Goal: Information Seeking & Learning: Learn about a topic

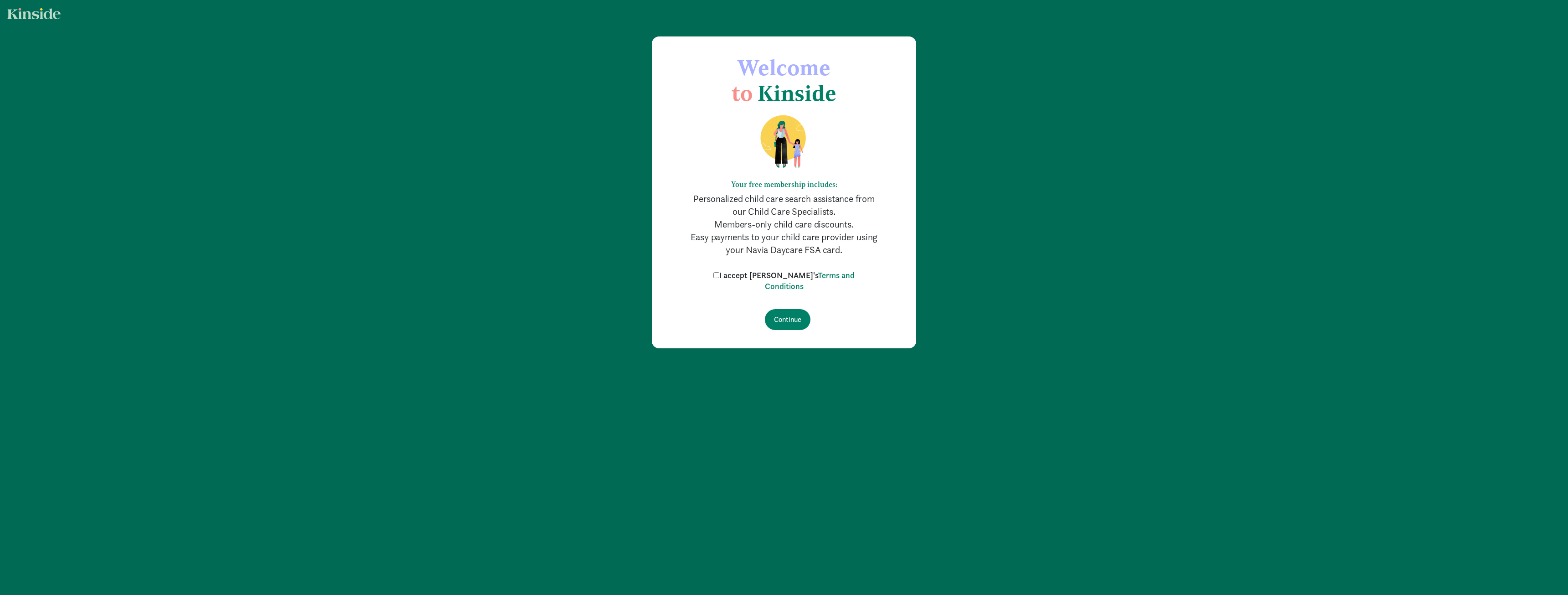
click at [737, 277] on label "I accept [PERSON_NAME]'s Terms and Conditions" at bounding box center [783, 281] width 146 height 22
click at [719, 277] on input "I accept [PERSON_NAME]'s Terms and Conditions" at bounding box center [716, 275] width 6 height 6
checkbox input "true"
click at [794, 317] on input "Continue" at bounding box center [787, 319] width 45 height 21
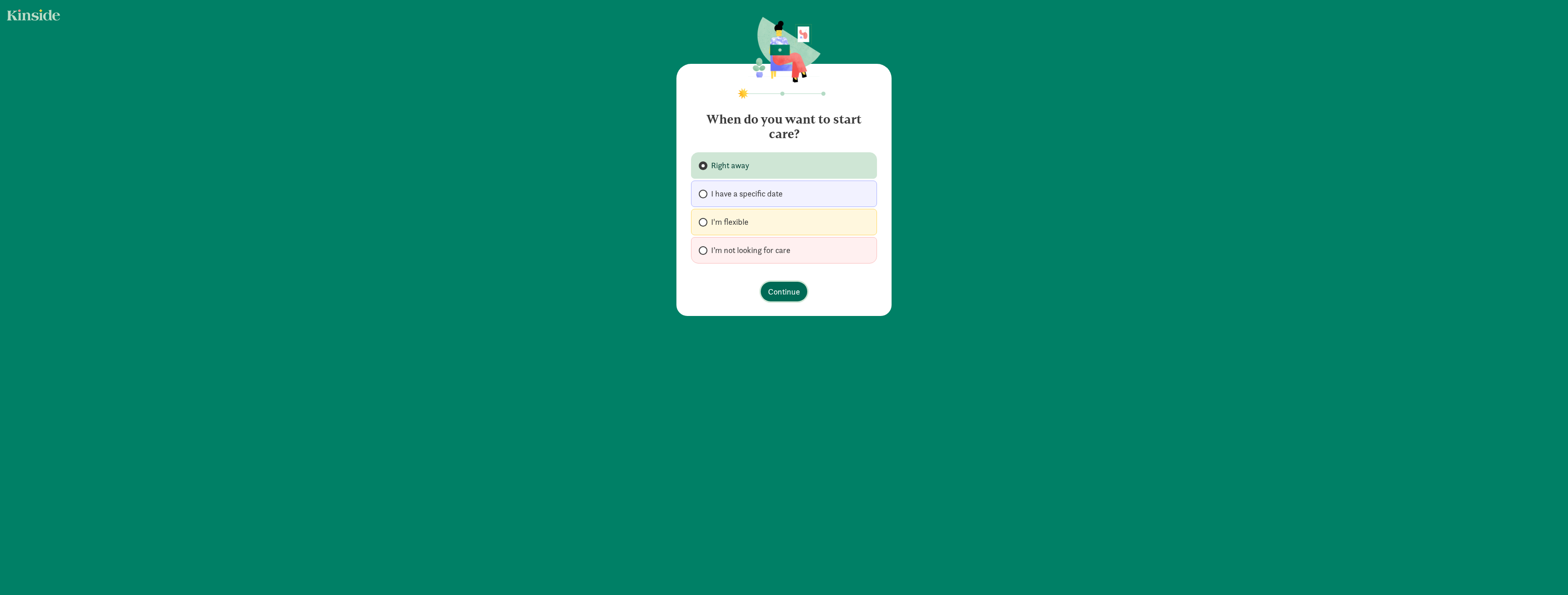
click at [783, 291] on span "Continue" at bounding box center [783, 291] width 32 height 12
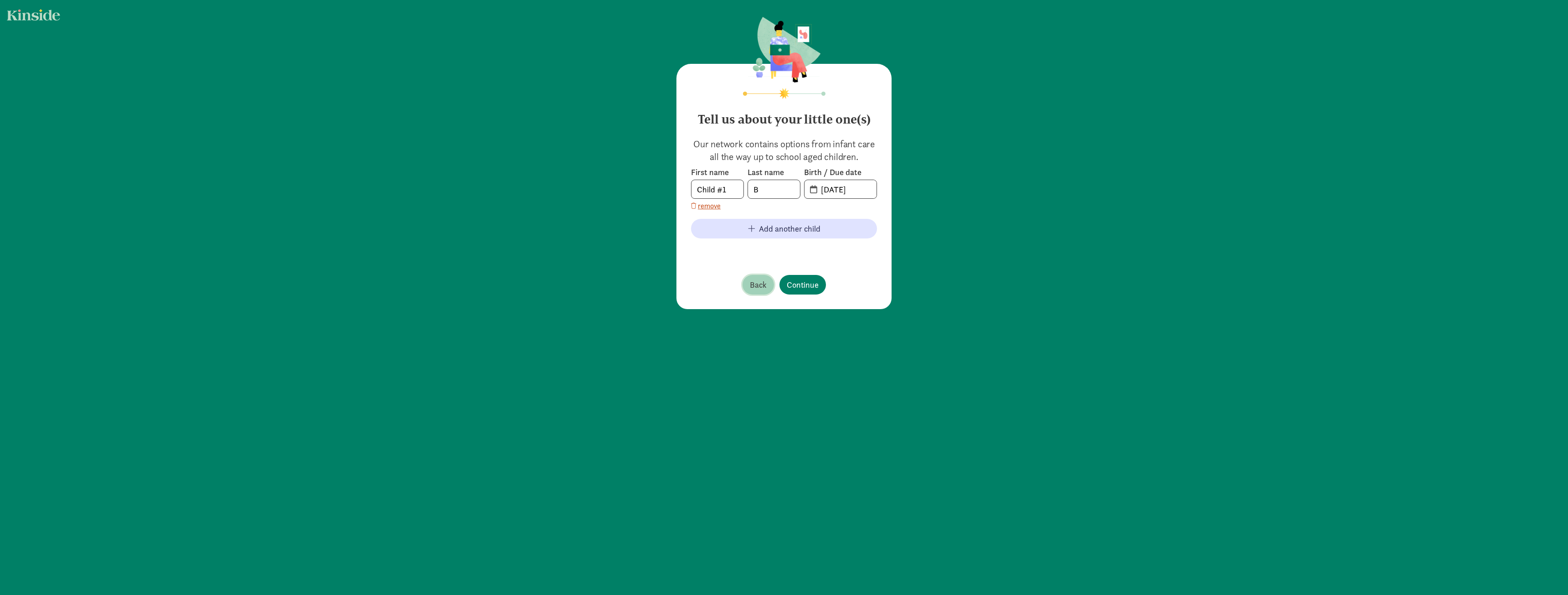
click at [759, 280] on span "Back" at bounding box center [758, 284] width 17 height 12
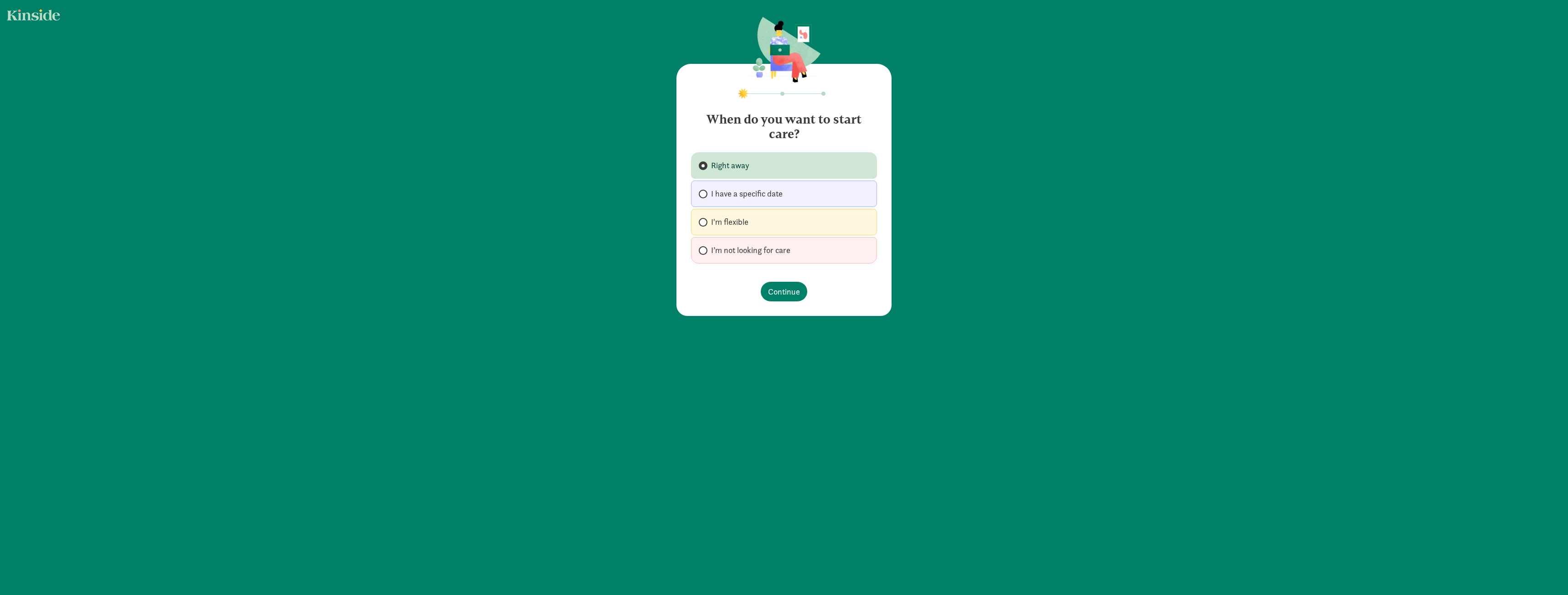
click at [718, 219] on span "I'm flexible" at bounding box center [729, 222] width 37 height 11
click at [705, 219] on input "I'm flexible" at bounding box center [701, 222] width 6 height 6
radio input "true"
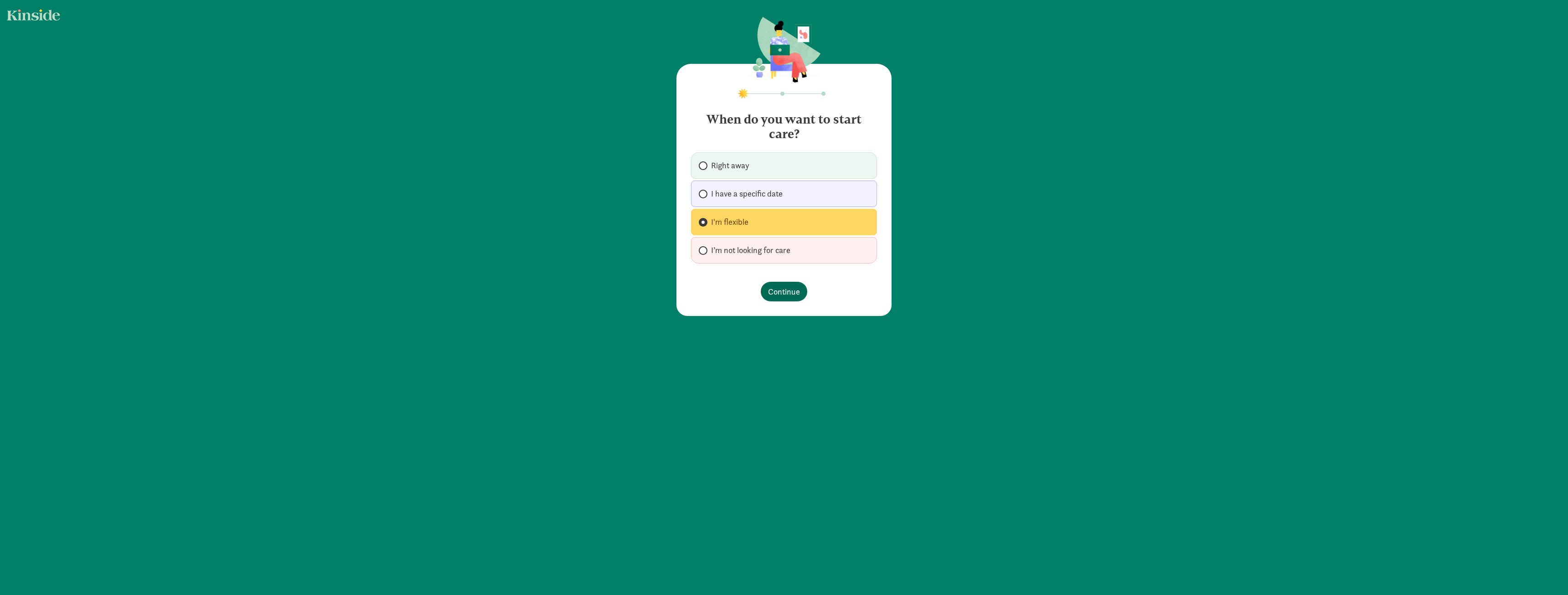
click at [783, 282] on footer "Continue" at bounding box center [784, 291] width 186 height 34
click at [788, 288] on span "Continue" at bounding box center [783, 291] width 32 height 12
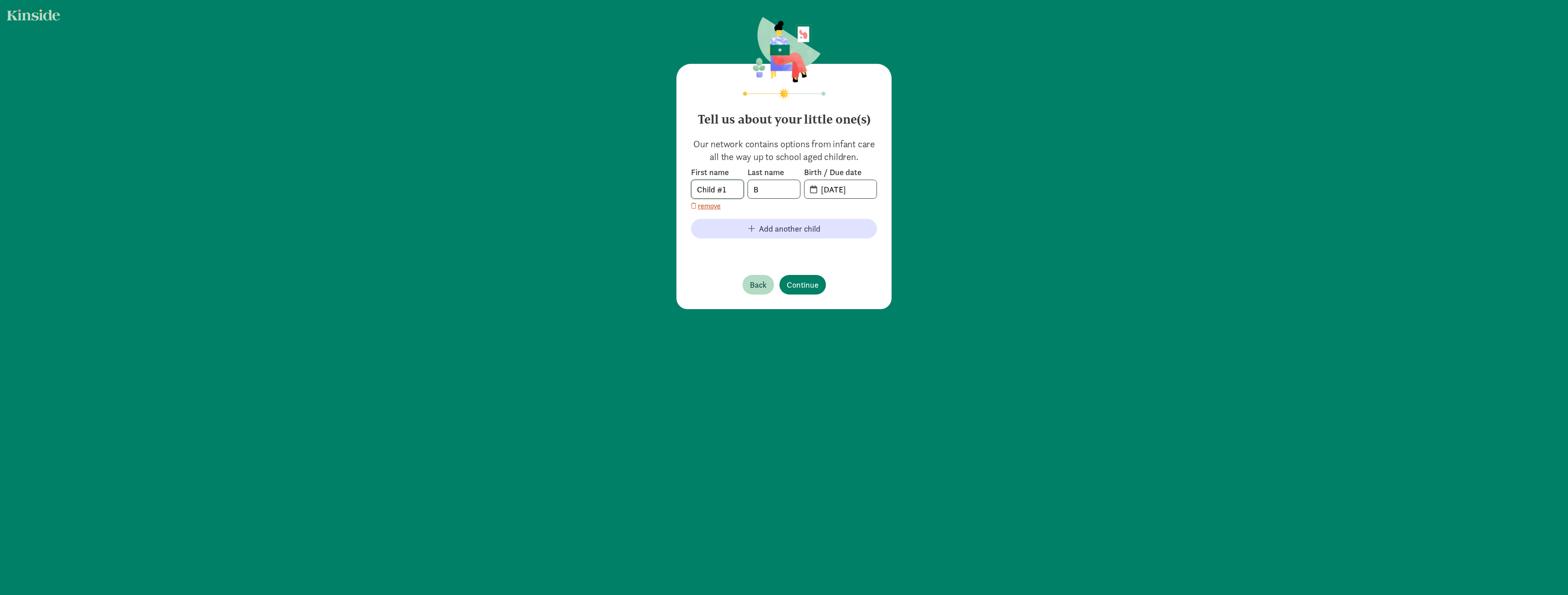
click at [716, 182] on input "Child #1" at bounding box center [717, 189] width 52 height 18
drag, startPoint x: 727, startPoint y: 190, endPoint x: 697, endPoint y: 188, distance: 30.1
click at [697, 188] on input "Child #1" at bounding box center [717, 189] width 52 height 18
type input "C"
type input "[PERSON_NAME]"
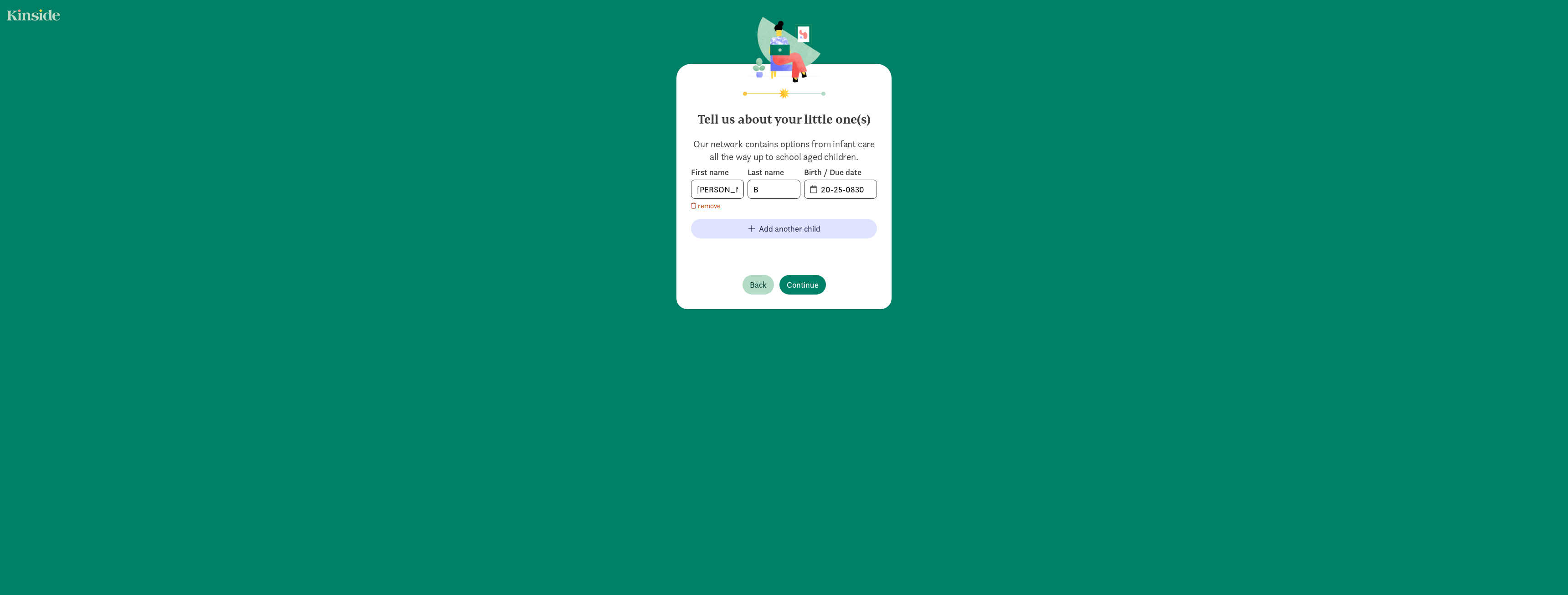
click at [779, 194] on input "B" at bounding box center [774, 189] width 52 height 18
type input "[PERSON_NAME]"
click at [847, 186] on input "20-25-0830" at bounding box center [846, 189] width 61 height 18
click at [815, 182] on input "20-25-0830" at bounding box center [846, 189] width 61 height 18
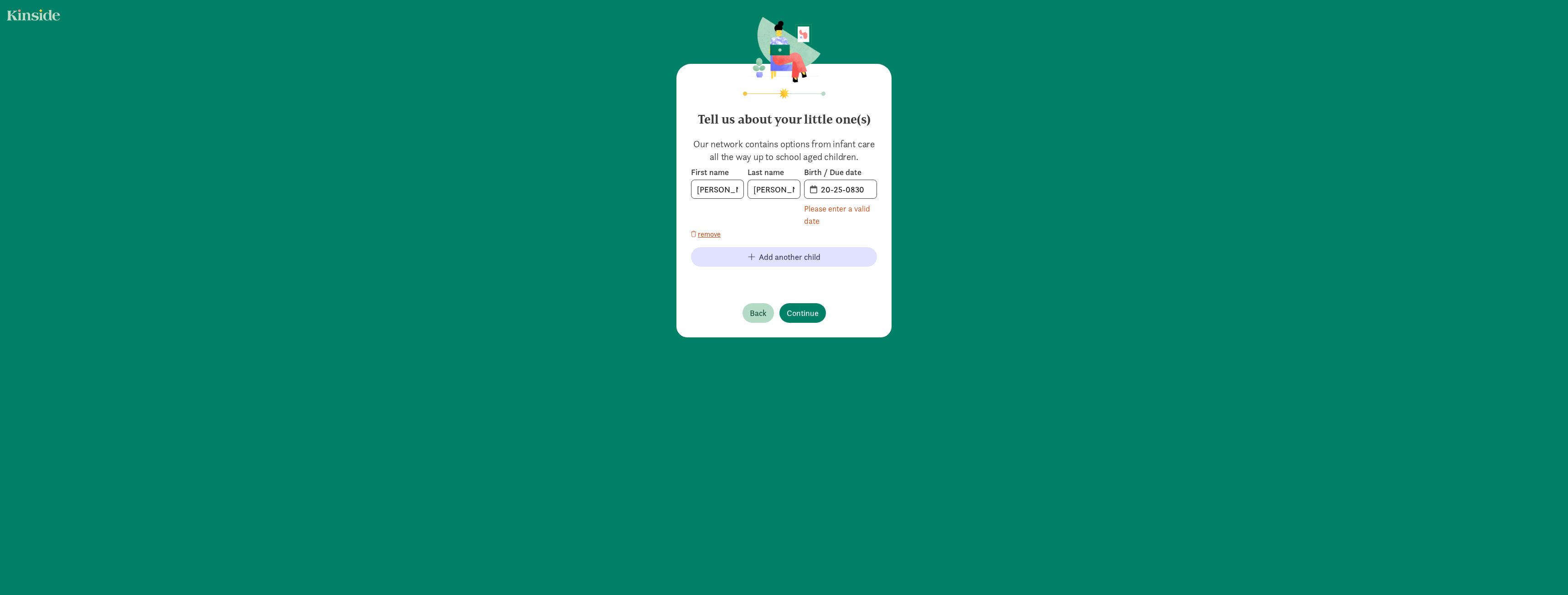
click at [808, 189] on span "20-25-0830" at bounding box center [840, 189] width 72 height 18
click at [853, 192] on input "20-25-0830" at bounding box center [846, 189] width 61 height 18
drag, startPoint x: 861, startPoint y: 188, endPoint x: 806, endPoint y: 186, distance: 55.0
click at [806, 186] on span "20-25-0830" at bounding box center [840, 189] width 72 height 18
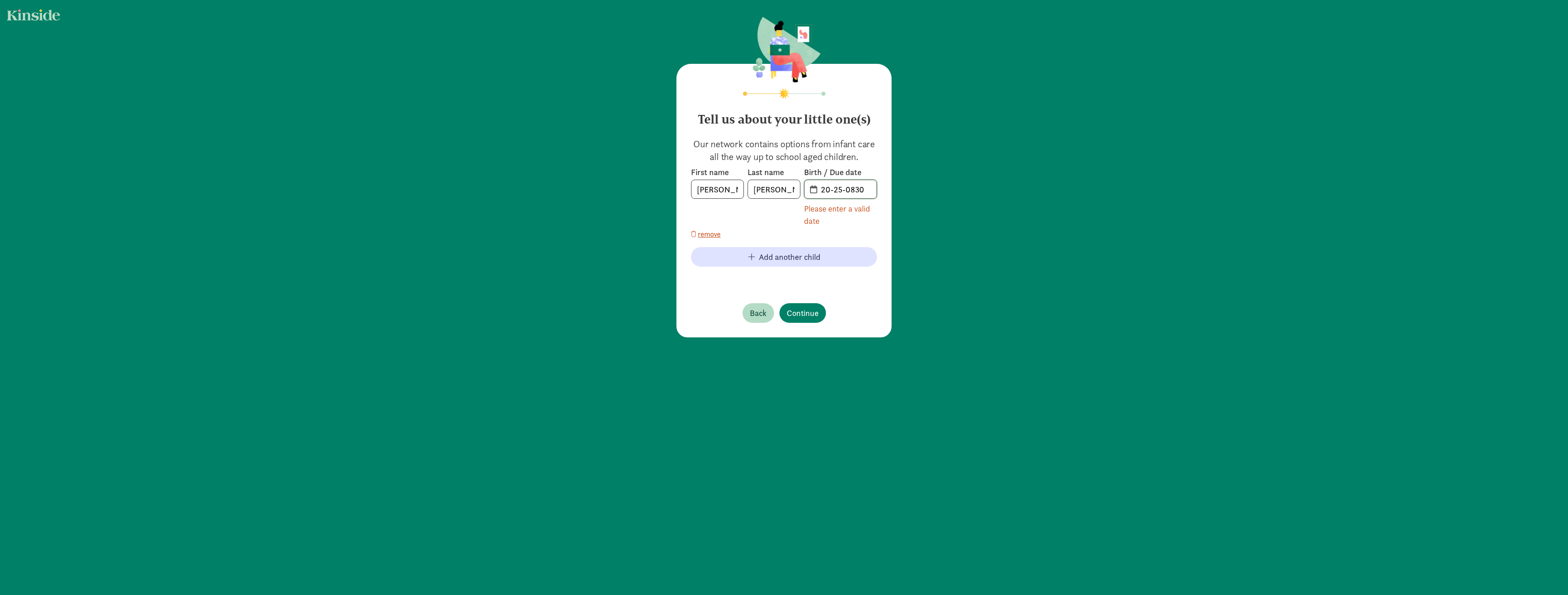
click at [868, 191] on input "20-25-0830" at bounding box center [846, 189] width 61 height 18
drag, startPoint x: 863, startPoint y: 191, endPoint x: 833, endPoint y: 190, distance: 30.0
click at [833, 190] on input "20-25-0830" at bounding box center [846, 189] width 61 height 18
click at [849, 187] on input "20-25-0830" at bounding box center [846, 189] width 61 height 18
click at [846, 167] on label "Birth / Due date" at bounding box center [841, 172] width 73 height 11
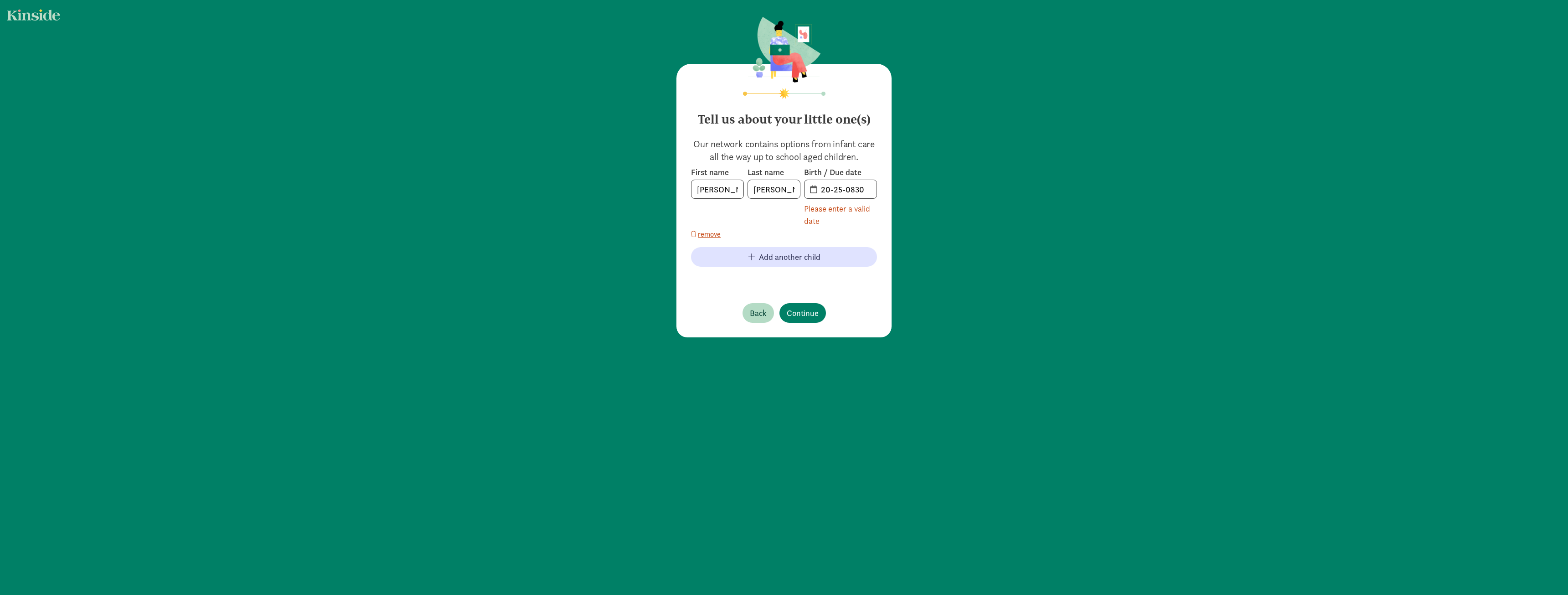
click at [810, 188] on span "20-25-0830" at bounding box center [840, 189] width 72 height 18
drag, startPoint x: 853, startPoint y: 184, endPoint x: 779, endPoint y: 181, distance: 74.1
click at [779, 181] on div "First name [PERSON_NAME] Last name [PERSON_NAME] Birth / Due date 20-25-0830 Pl…" at bounding box center [784, 196] width 186 height 60
drag, startPoint x: 816, startPoint y: 193, endPoint x: 823, endPoint y: 188, distance: 8.6
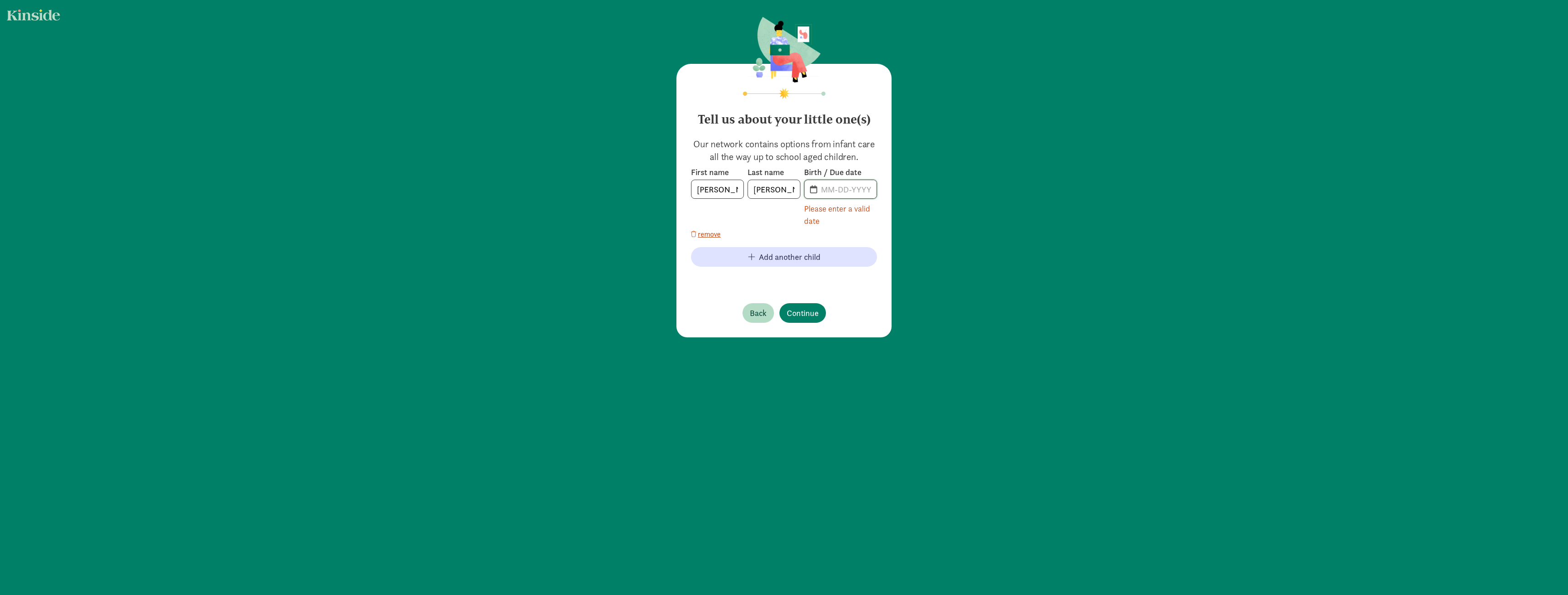
click at [817, 193] on input "text" at bounding box center [846, 189] width 61 height 18
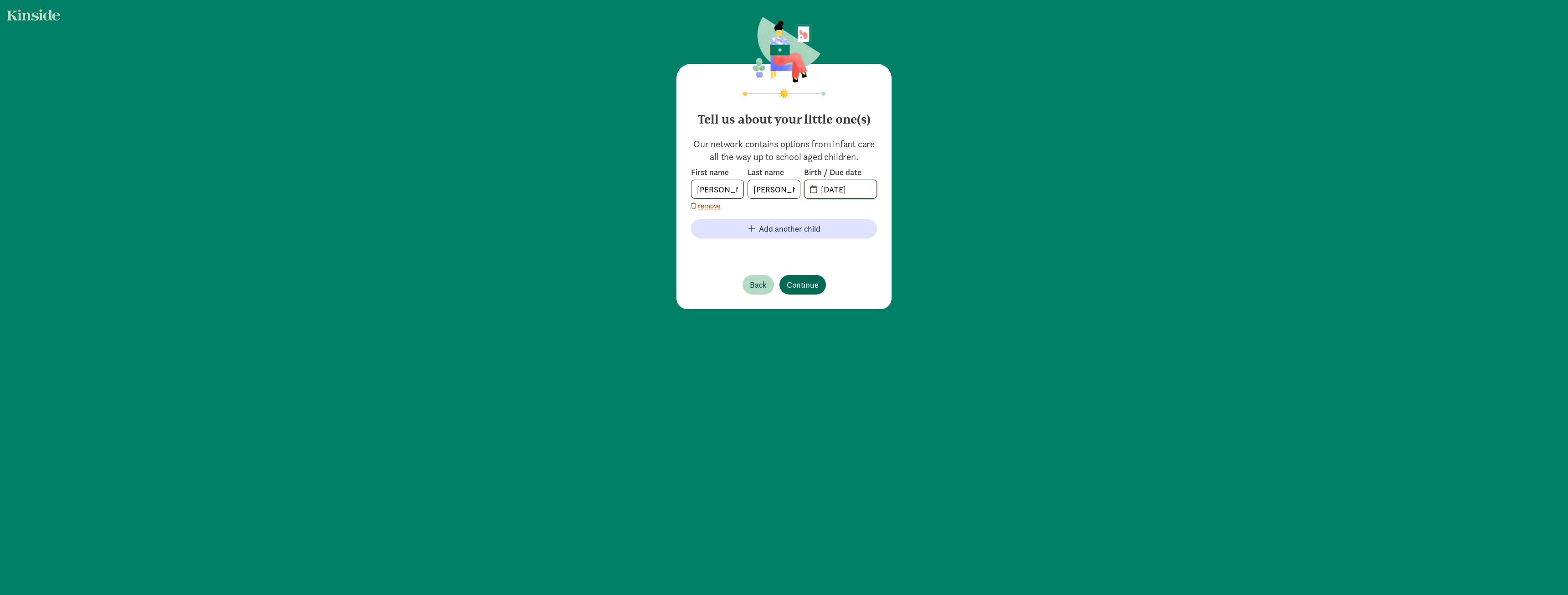
type input "[DATE]"
click at [806, 278] on span "Continue" at bounding box center [802, 284] width 32 height 12
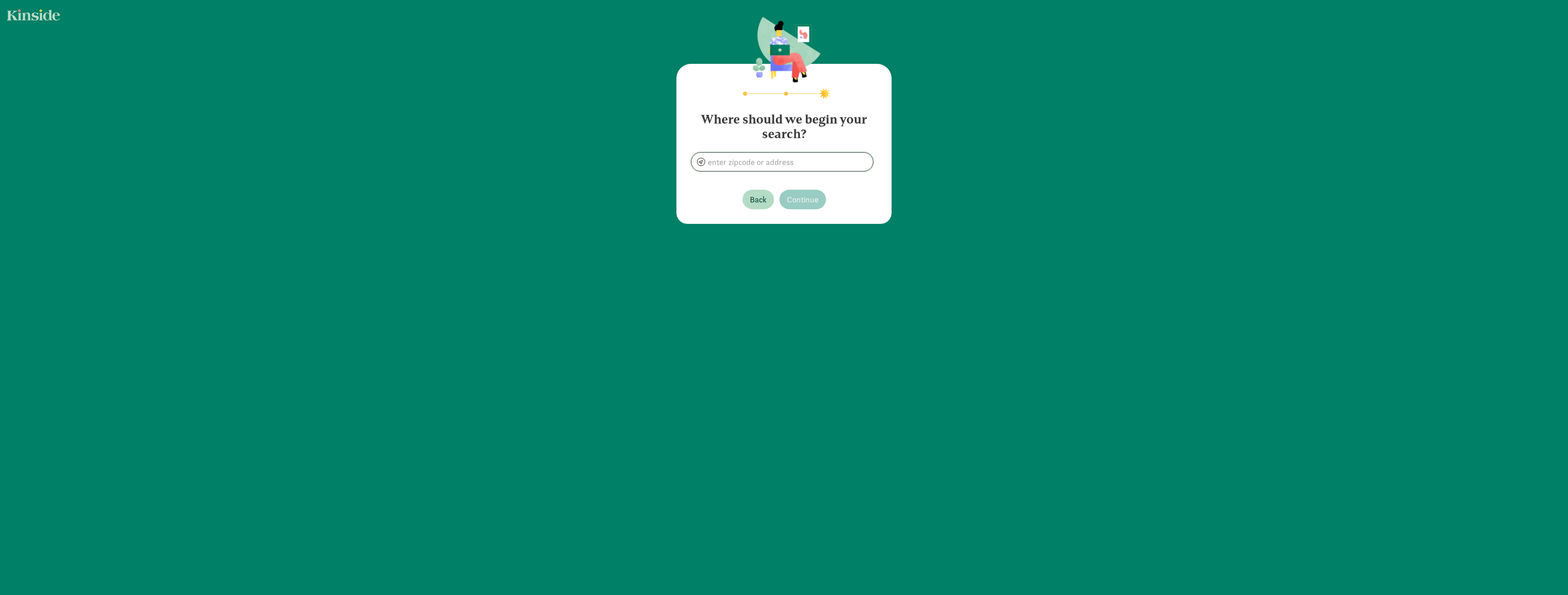
click at [762, 164] on input at bounding box center [782, 162] width 181 height 18
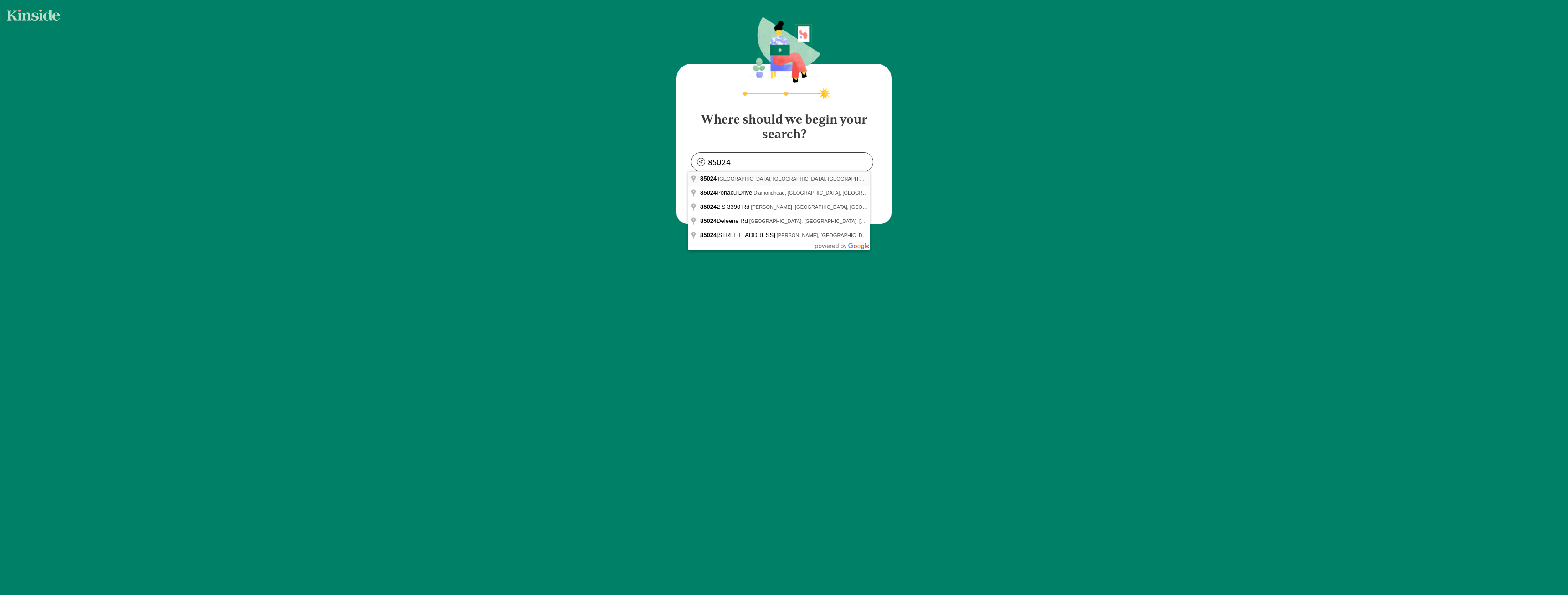
type input "[GEOGRAPHIC_DATA], AZ 85024, [GEOGRAPHIC_DATA]"
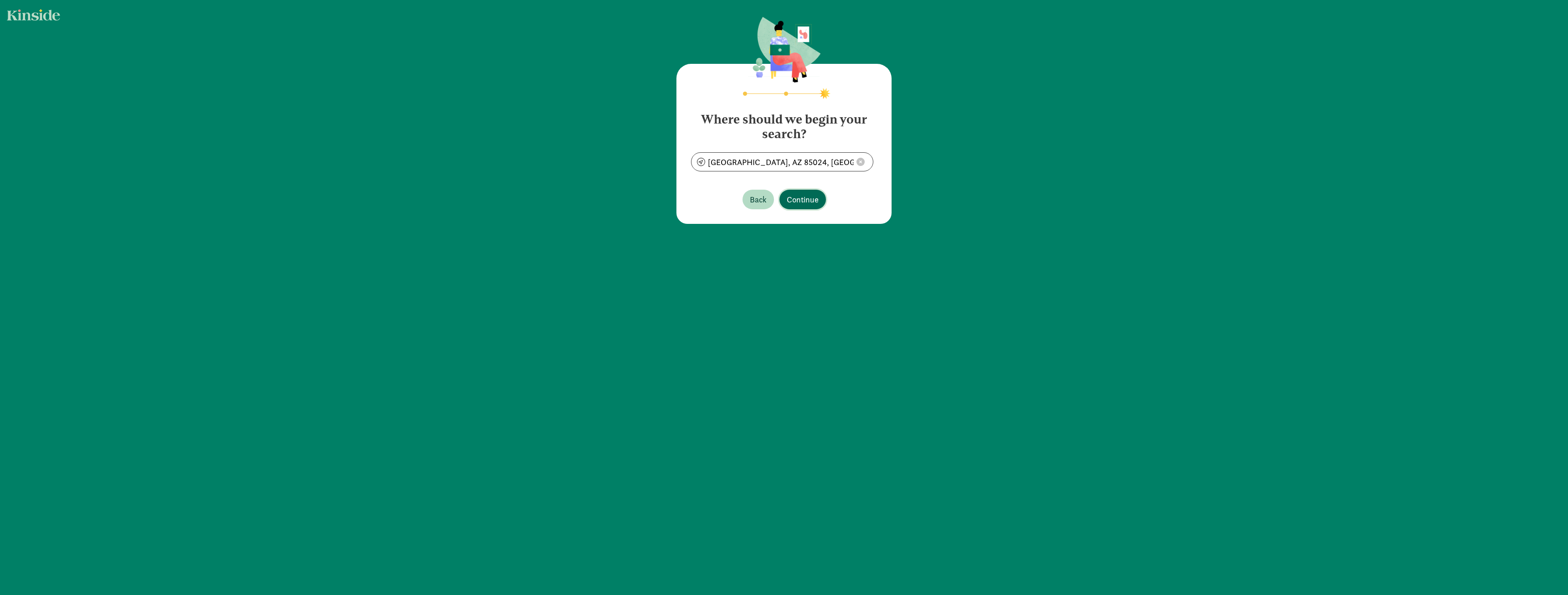
click at [790, 195] on span "Continue" at bounding box center [802, 199] width 32 height 12
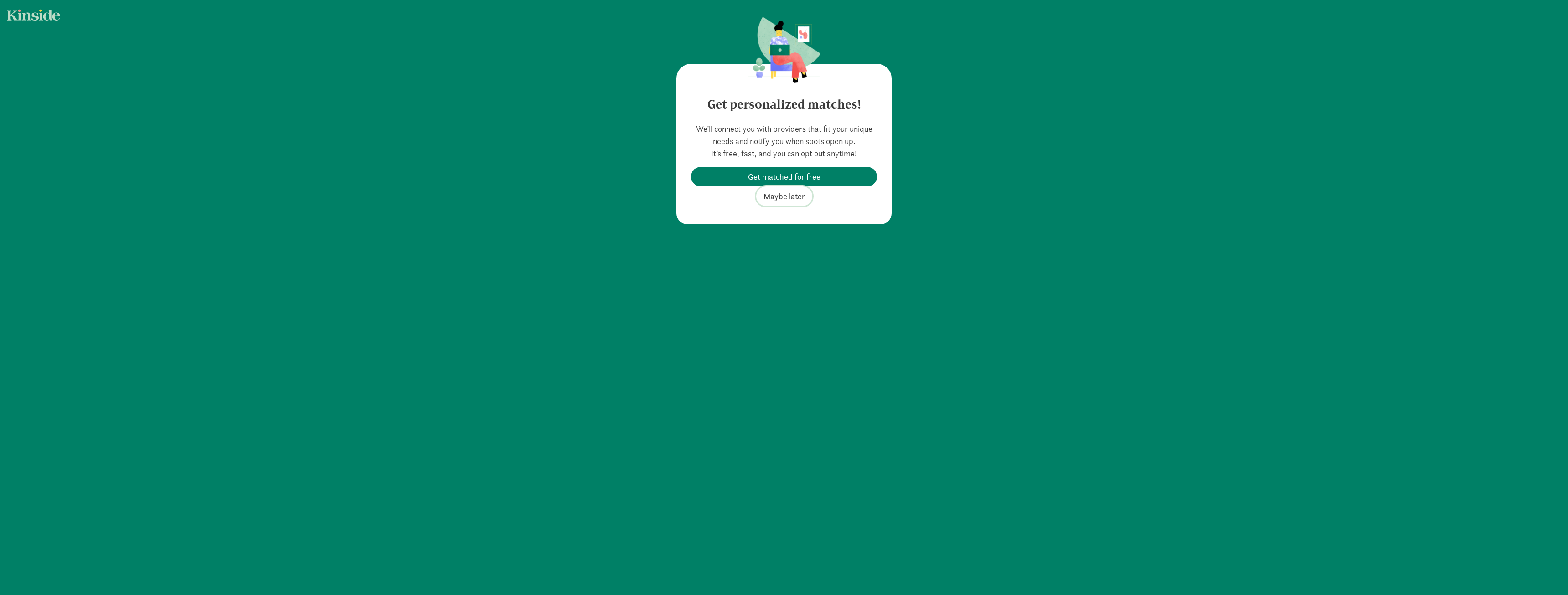
click at [785, 200] on span "Maybe later" at bounding box center [784, 196] width 41 height 12
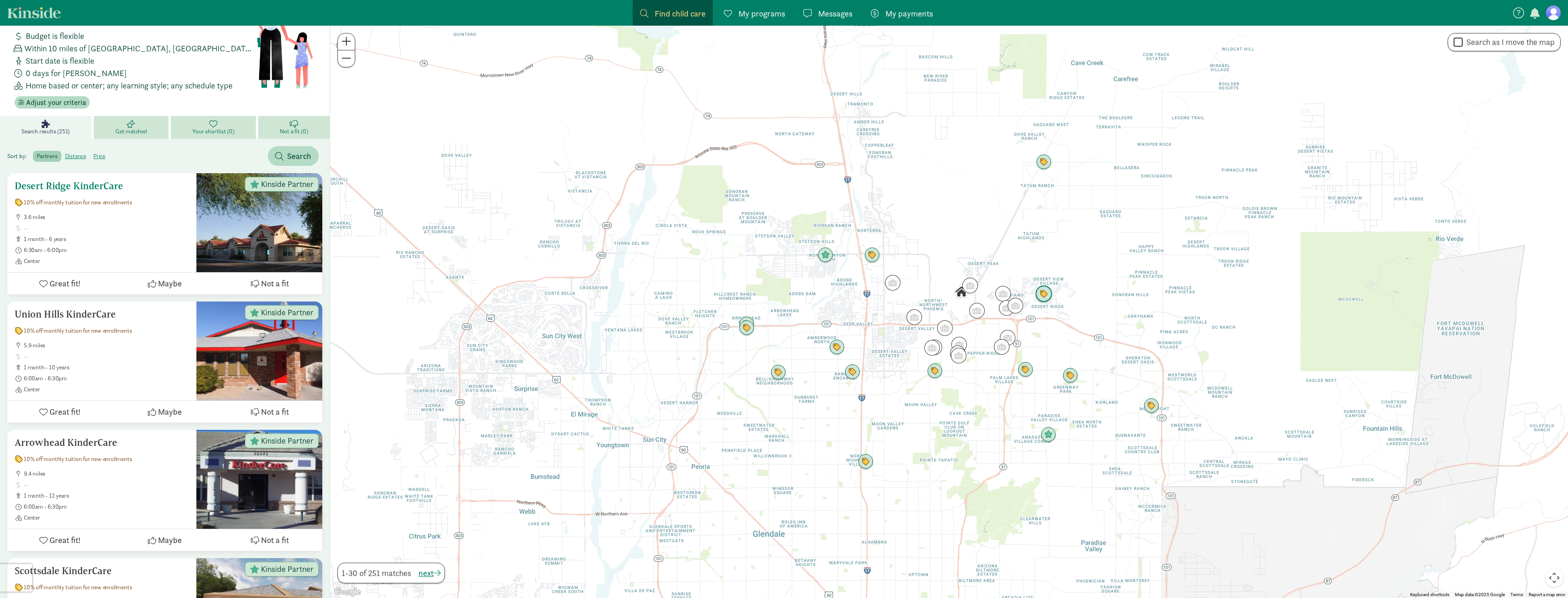
scroll to position [46, 0]
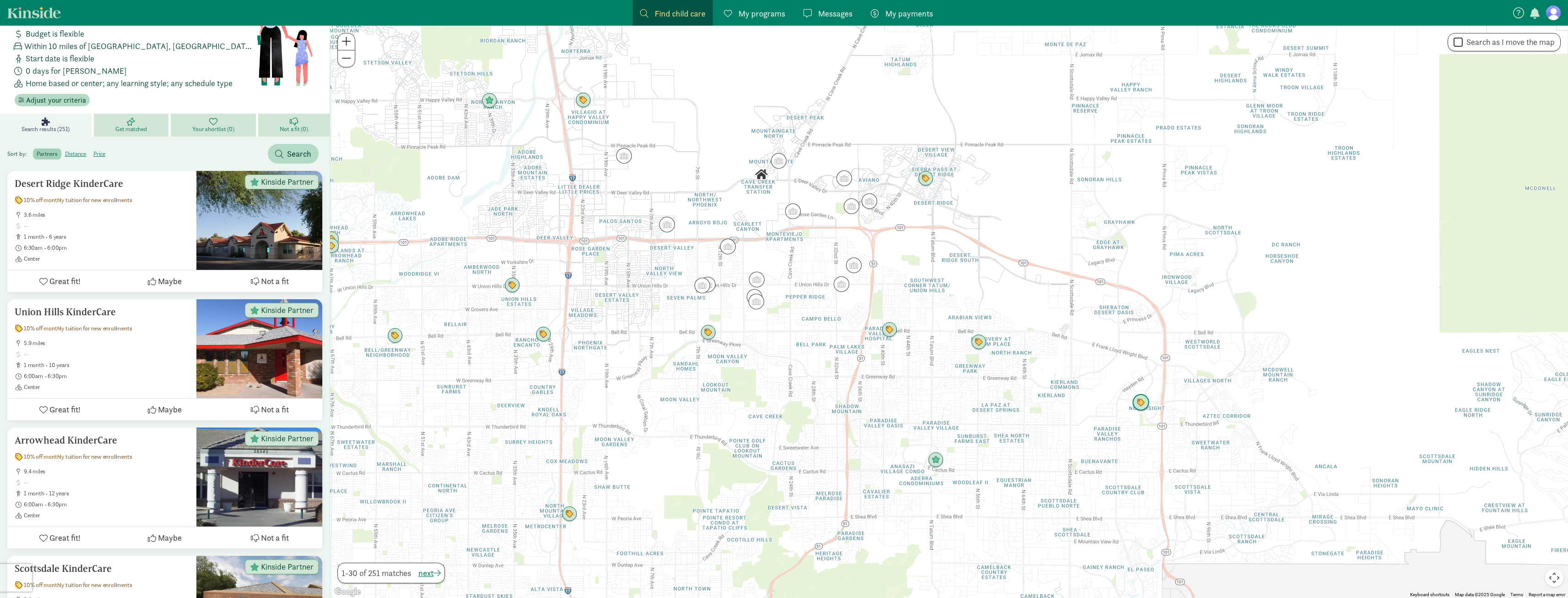
click at [1137, 398] on img "Click to see details" at bounding box center [1141, 403] width 18 height 18
click at [1178, 405] on div "La Petite Academy 10% off for children 2 & up Waived registration for children …" at bounding box center [949, 312] width 1238 height 572
click at [980, 348] on img "Click to see details" at bounding box center [979, 342] width 18 height 18
drag, startPoint x: 1028, startPoint y: 383, endPoint x: 1035, endPoint y: 386, distance: 7.6
click at [1030, 384] on div "Scottsdale KinderCare 10% off monthly tuition for new enrollments 5.9 miles 1 m…" at bounding box center [949, 312] width 1238 height 572
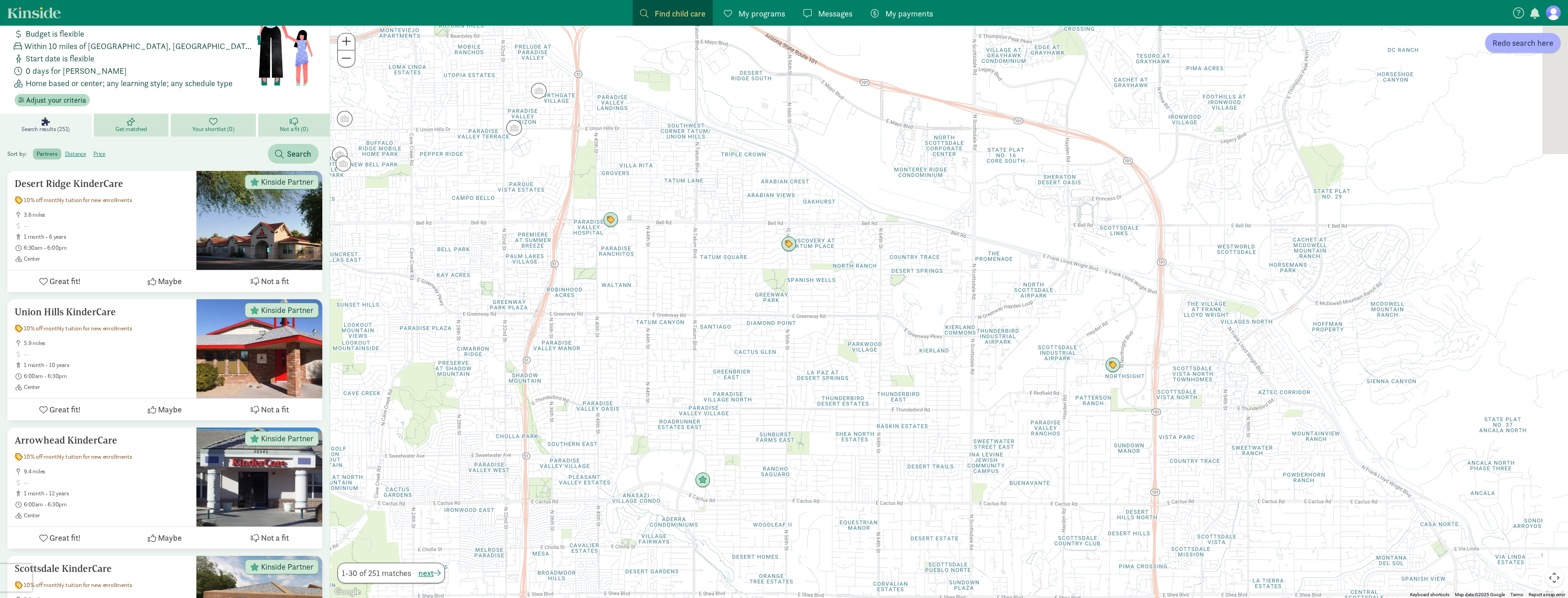
drag, startPoint x: 1180, startPoint y: 469, endPoint x: 1093, endPoint y: 405, distance: 108.0
click at [1093, 406] on div at bounding box center [949, 312] width 1238 height 572
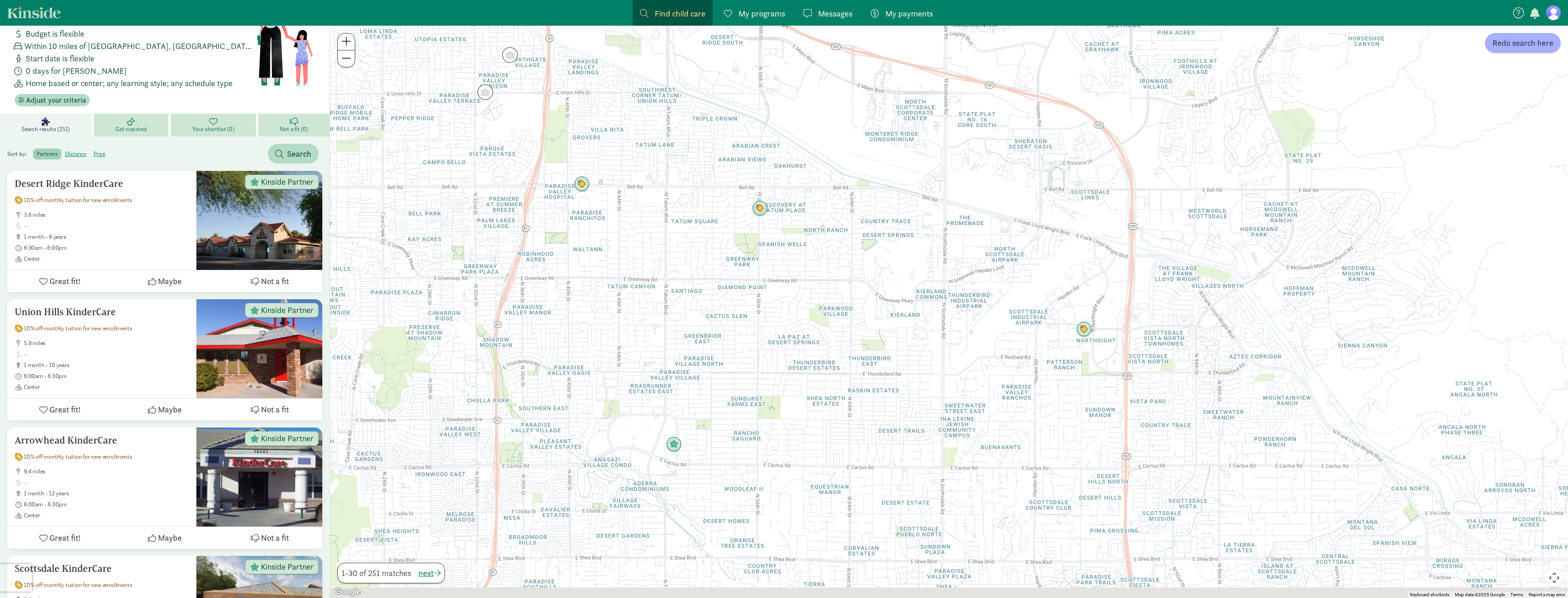
drag, startPoint x: 1110, startPoint y: 442, endPoint x: 1089, endPoint y: 404, distance: 43.4
click at [1089, 405] on div at bounding box center [949, 312] width 1238 height 572
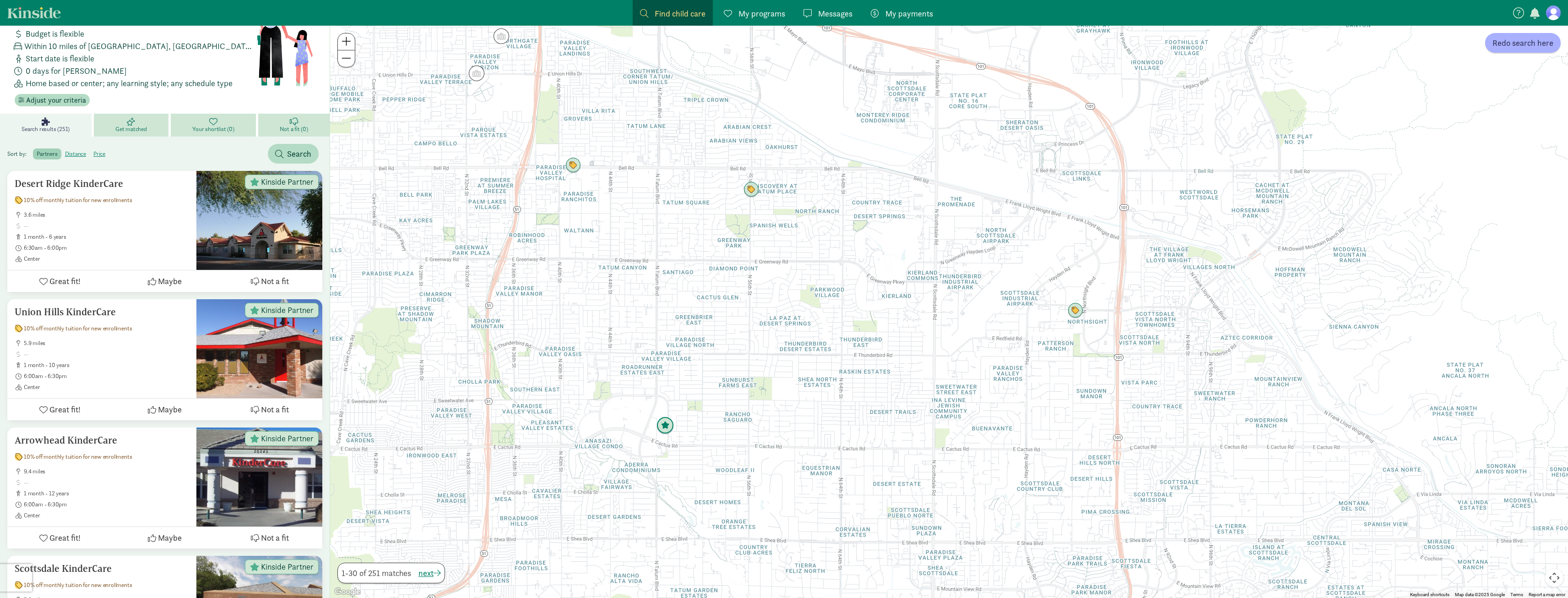
click at [672, 427] on img "Click to see details" at bounding box center [665, 426] width 18 height 18
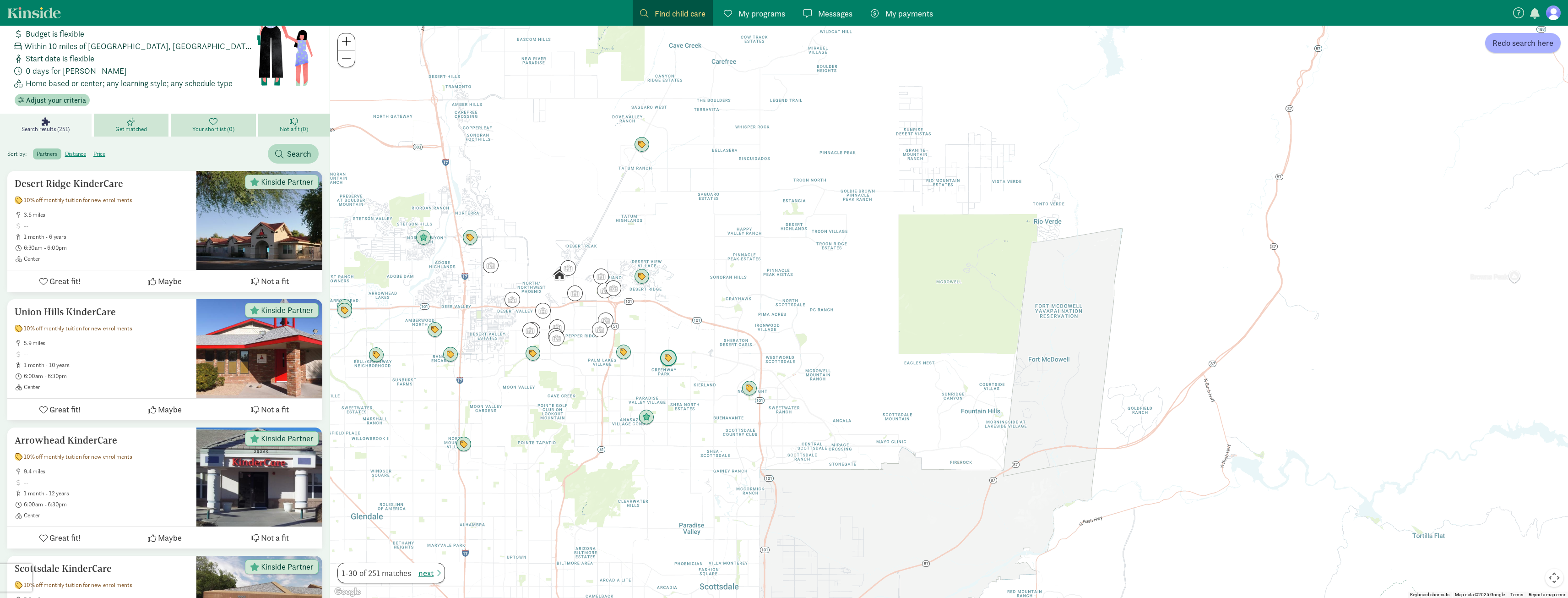
click at [669, 356] on img "Click to see details" at bounding box center [668, 359] width 18 height 18
click at [746, 390] on img "Click to see details" at bounding box center [749, 388] width 18 height 18
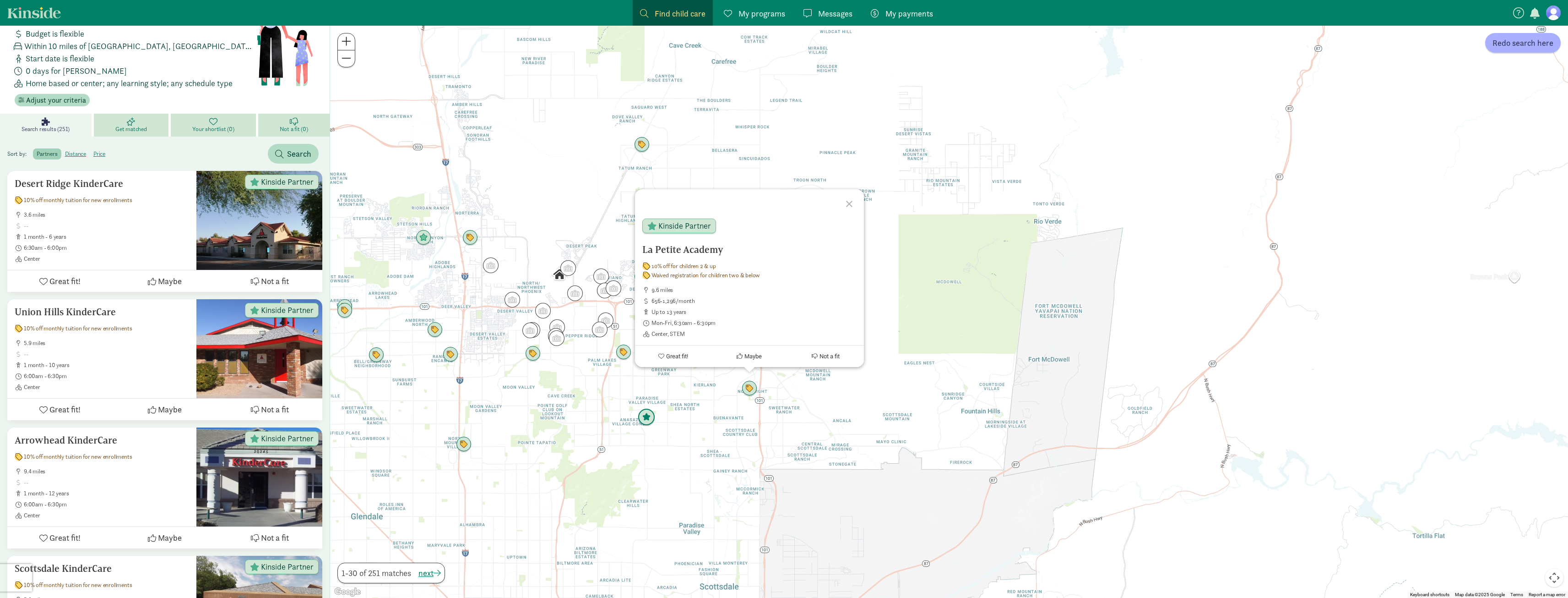
click at [645, 420] on img "Click to see details" at bounding box center [647, 418] width 18 height 18
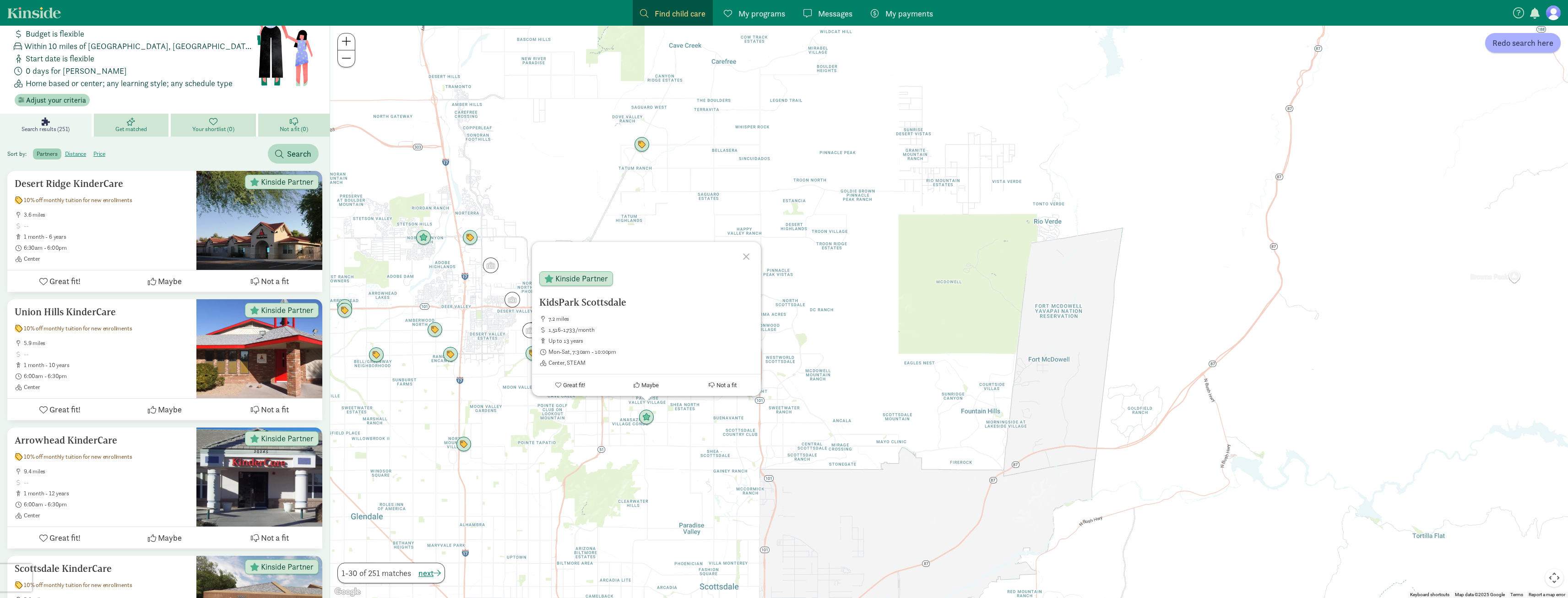
click at [696, 425] on div "To navigate, press the arrow keys. KidsPark Scottsdale 7.2 miles 1,516-1,733/mo…" at bounding box center [949, 312] width 1238 height 572
drag, startPoint x: 677, startPoint y: 364, endPoint x: 656, endPoint y: 359, distance: 21.6
click at [675, 364] on div at bounding box center [949, 312] width 1238 height 572
click at [656, 359] on div at bounding box center [949, 312] width 1238 height 572
click at [664, 357] on img "Click to see details" at bounding box center [668, 359] width 18 height 18
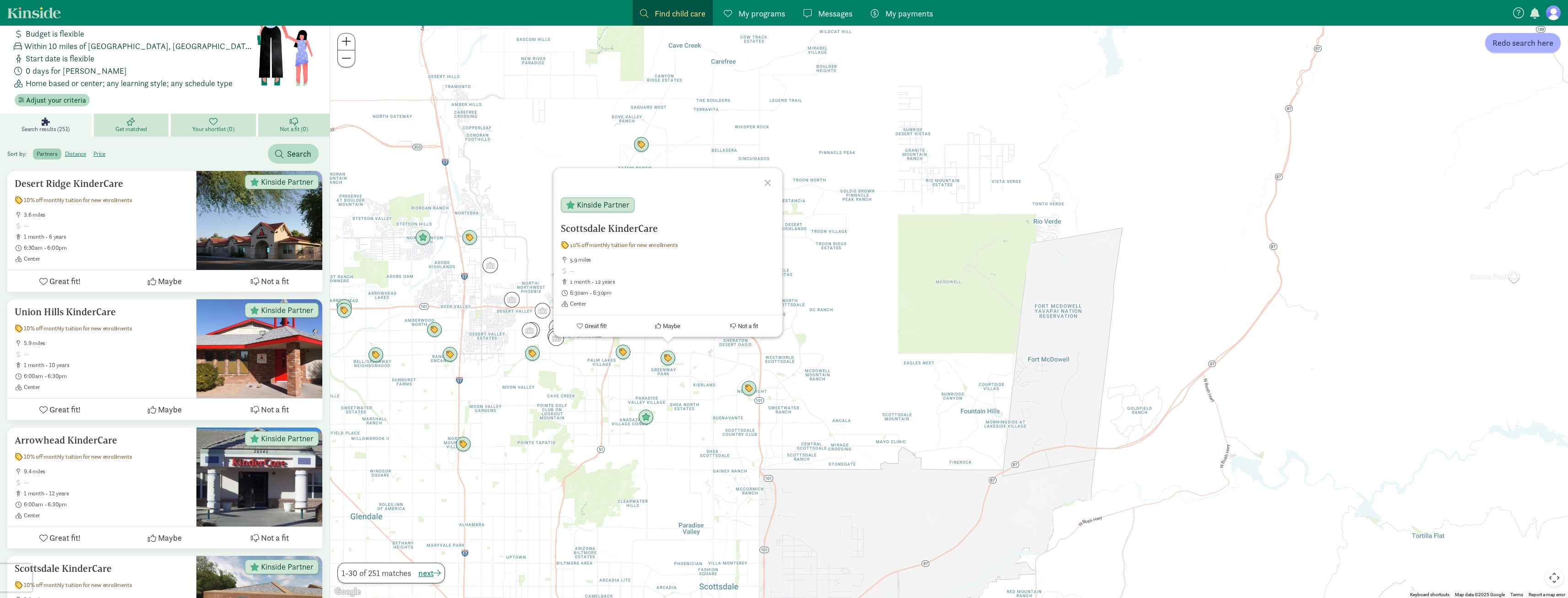
click at [630, 372] on div "Scottsdale KinderCare 10% off monthly tuition for new enrollments 5.9 miles 1 m…" at bounding box center [949, 312] width 1238 height 572
click at [621, 352] on img "Click to see details" at bounding box center [623, 352] width 18 height 18
click at [586, 360] on div "Tutor Time Child Care/ Learning Centers 10% off for children 2 & up Waived regi…" at bounding box center [949, 312] width 1238 height 572
click at [597, 327] on img "Click to see details" at bounding box center [599, 329] width 18 height 18
click at [529, 355] on img "Click to see details" at bounding box center [532, 354] width 18 height 18
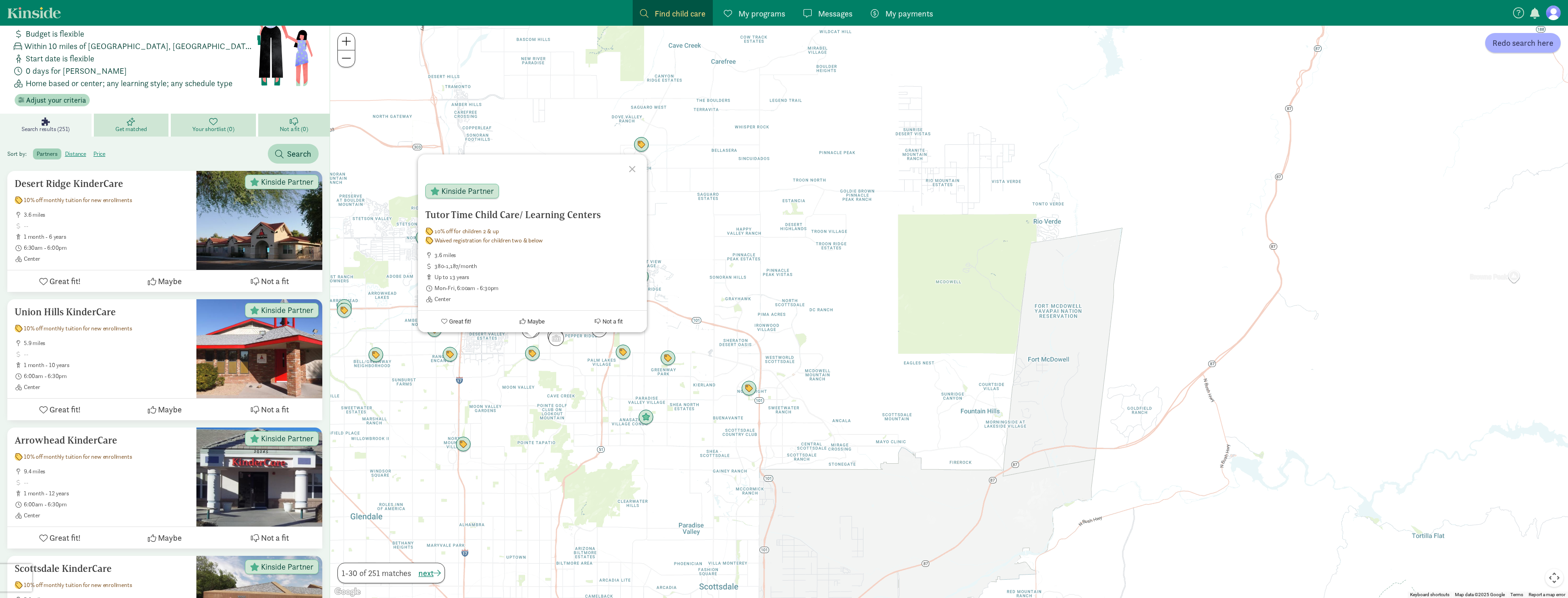
click at [458, 455] on div "To navigate, press the arrow keys. Tutor Time Child Care/ Learning Centers 10% …" at bounding box center [949, 312] width 1238 height 572
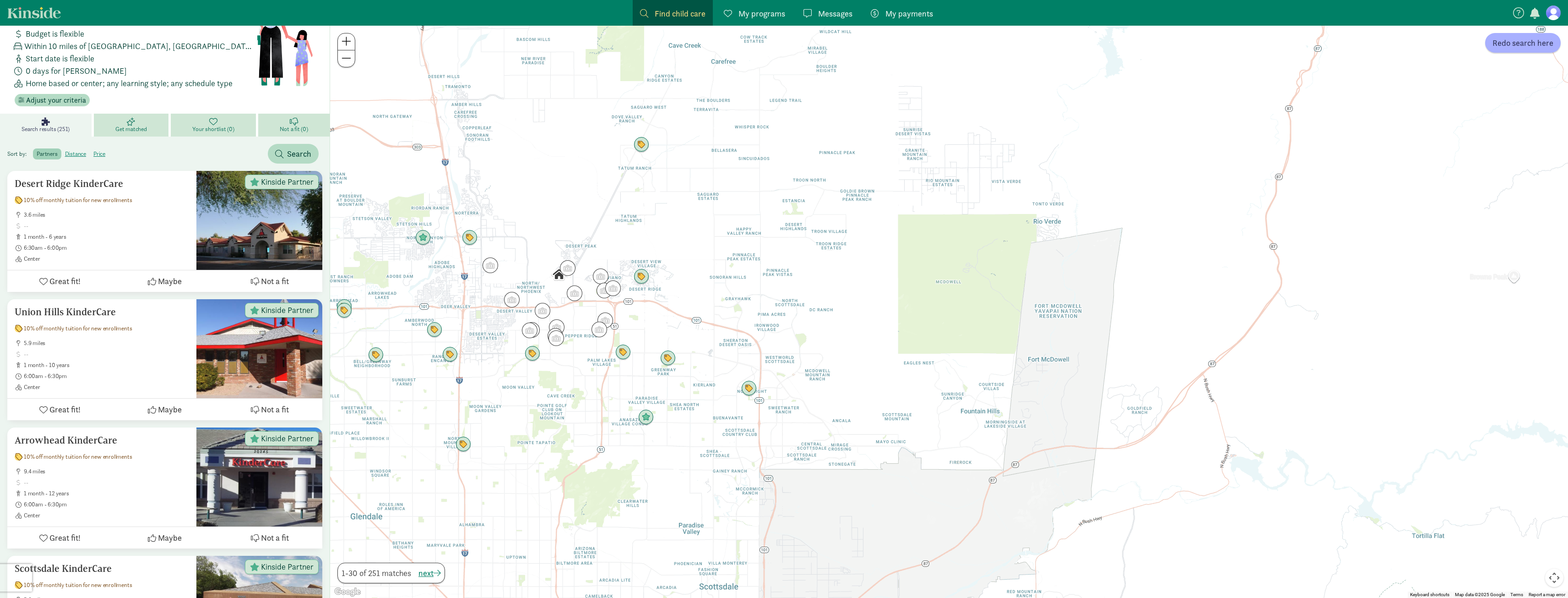
click at [638, 285] on div at bounding box center [949, 312] width 1238 height 572
click at [641, 282] on img "Click to see details" at bounding box center [641, 277] width 18 height 18
click at [470, 242] on img "Click to see details" at bounding box center [470, 238] width 18 height 18
